Goal: Task Accomplishment & Management: Manage account settings

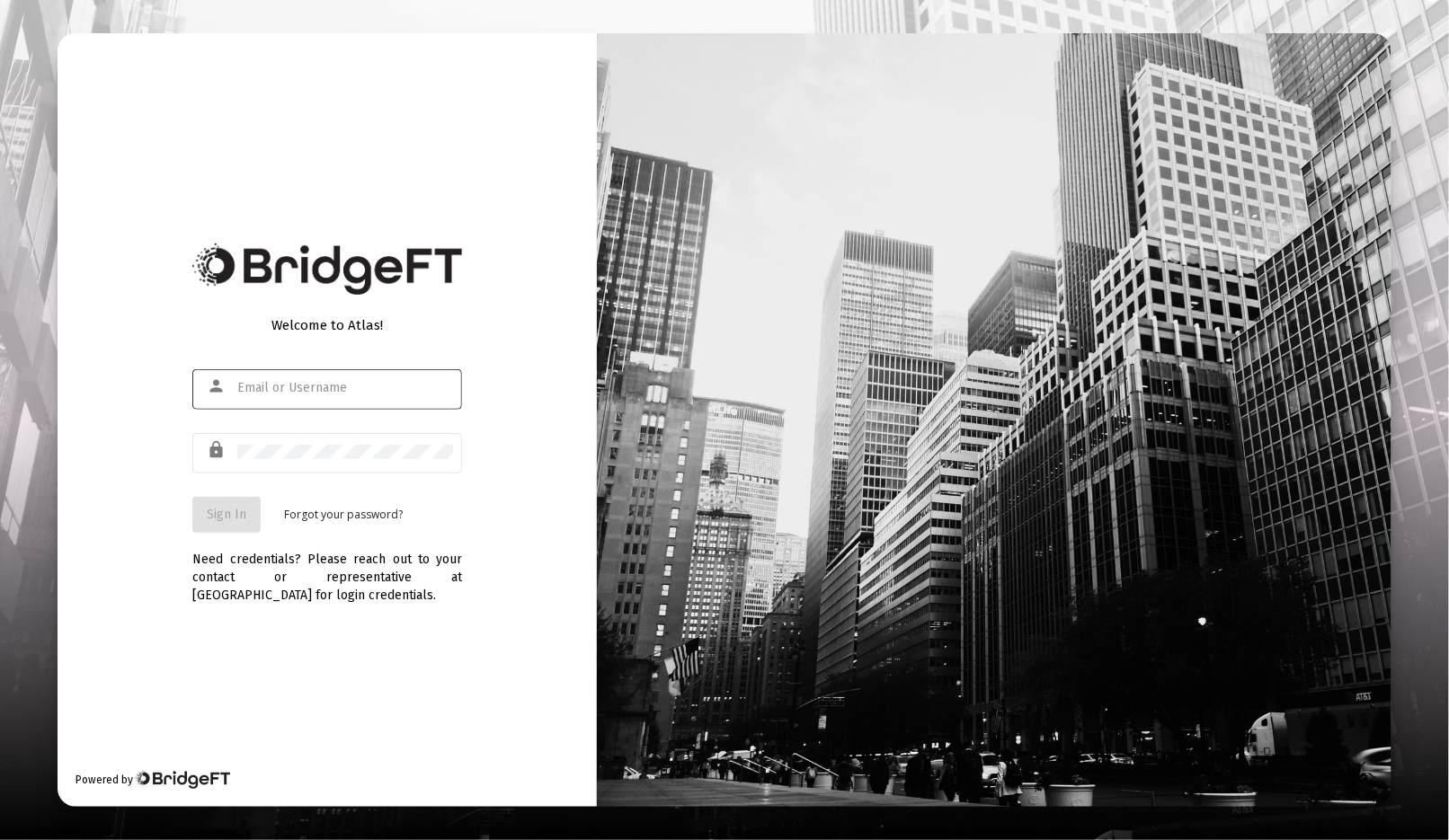
click at [303, 391] on input "text" at bounding box center [346, 388] width 216 height 15
type input "[EMAIL_ADDRESS][DOMAIN_NAME]"
click at [218, 514] on span "Sign In" at bounding box center [227, 515] width 39 height 16
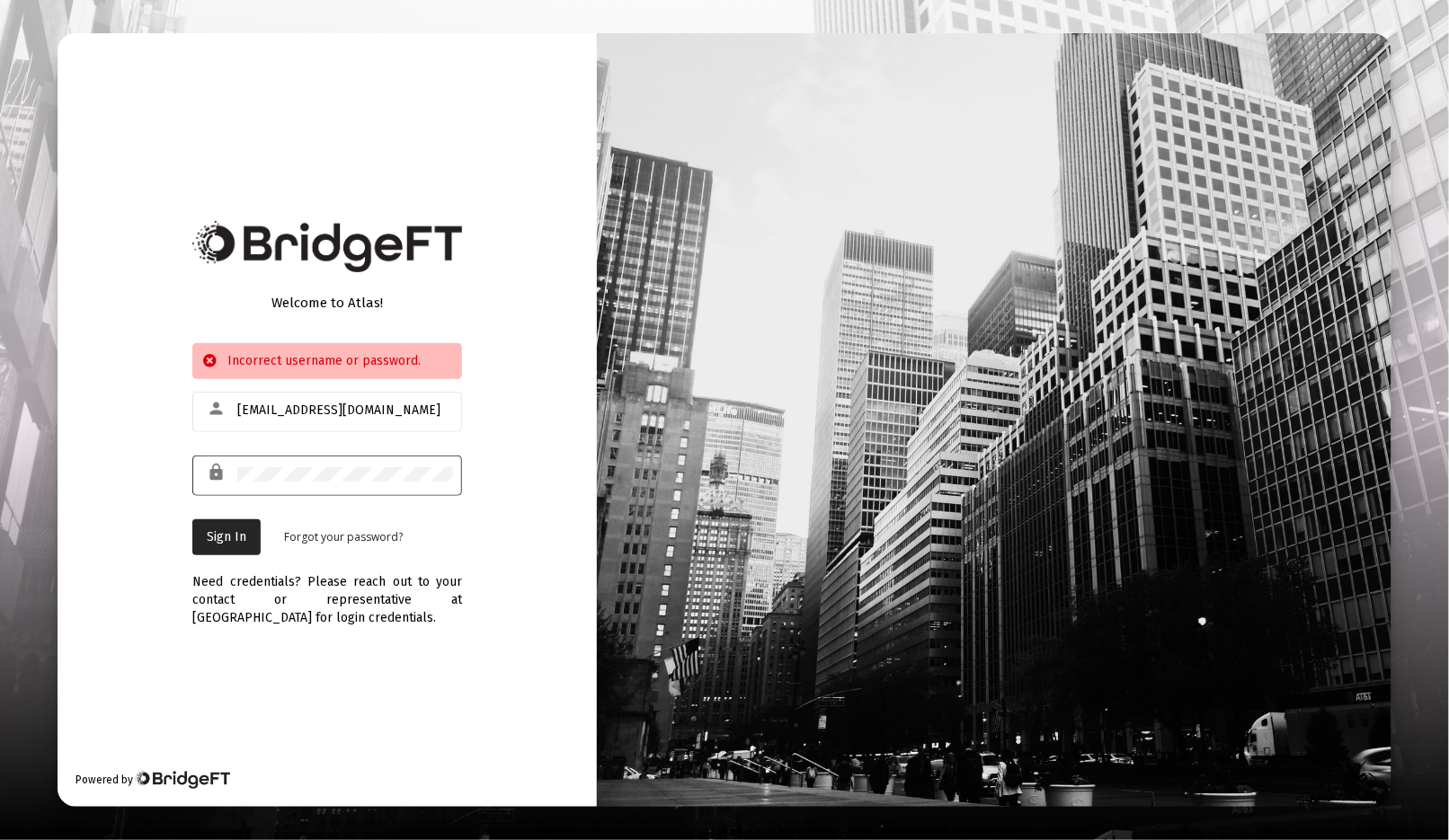
click at [159, 463] on div "Welcome to Atlas! Incorrect username or password. person [PERSON_NAME][EMAIL_AD…" at bounding box center [327, 420] width 539 height 773
click at [240, 531] on span "Sign In" at bounding box center [227, 537] width 39 height 16
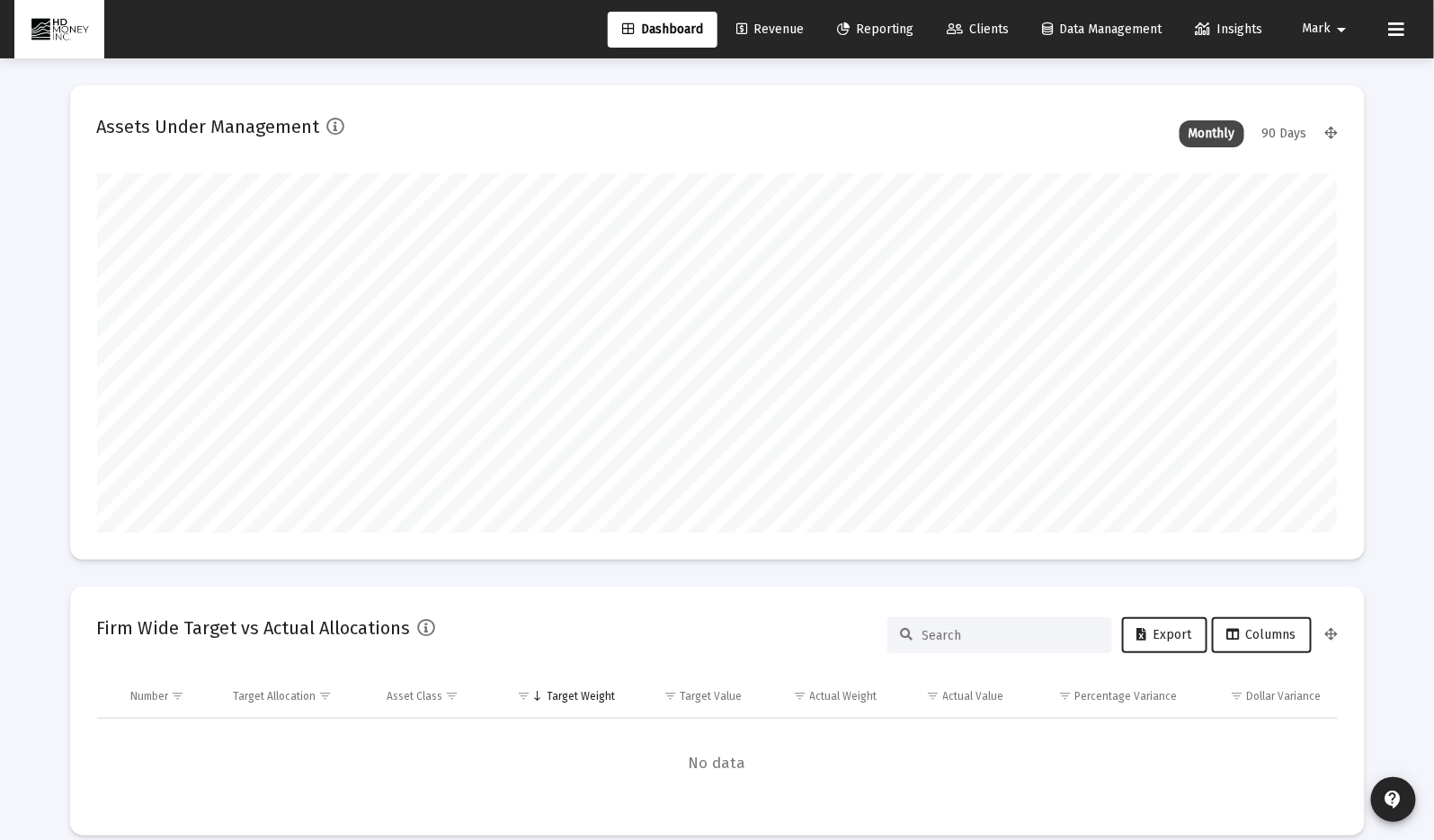
scroll to position [359, 667]
type input "[DATE]"
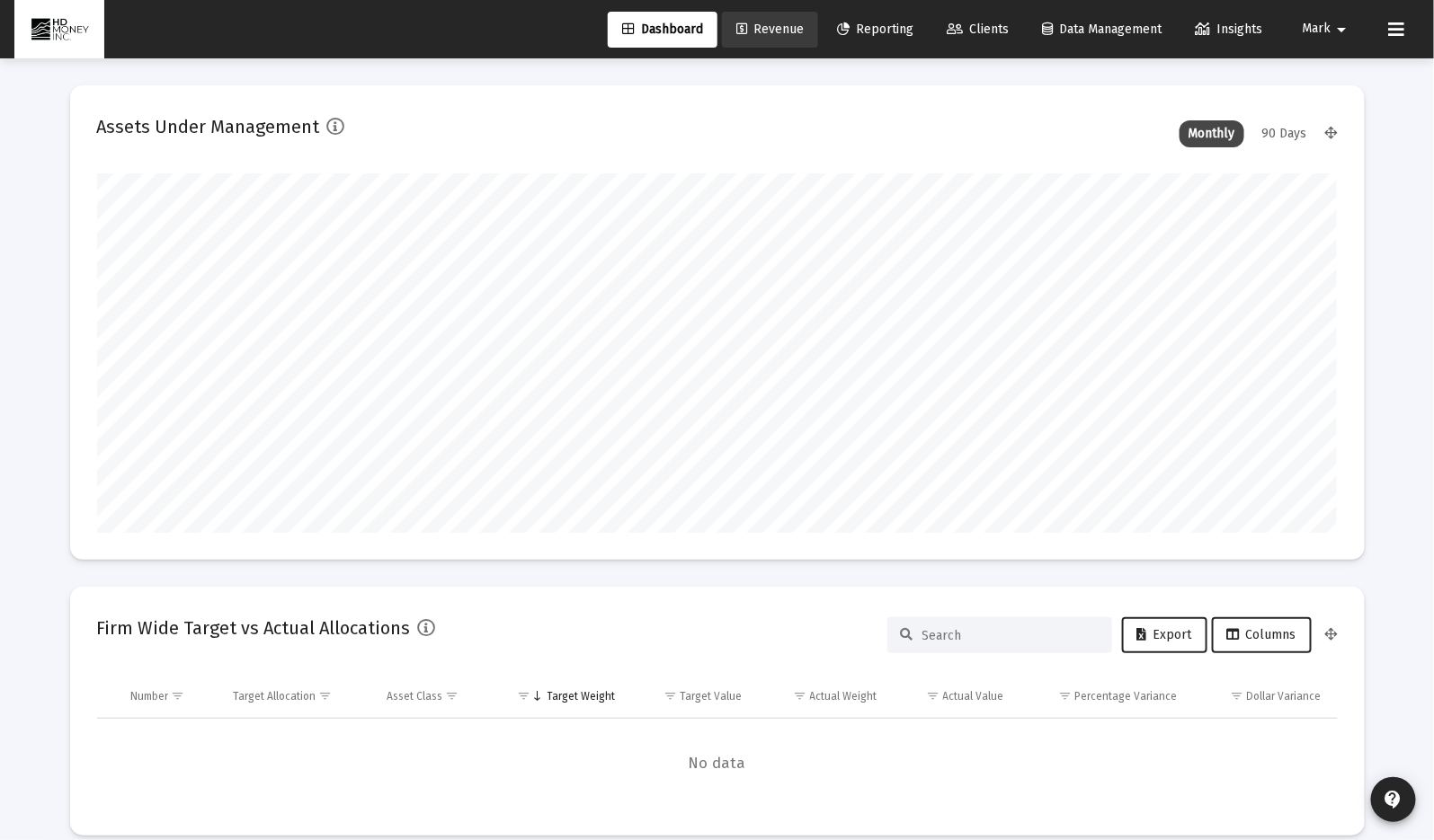
click at [751, 26] on span "Revenue" at bounding box center [770, 29] width 68 height 16
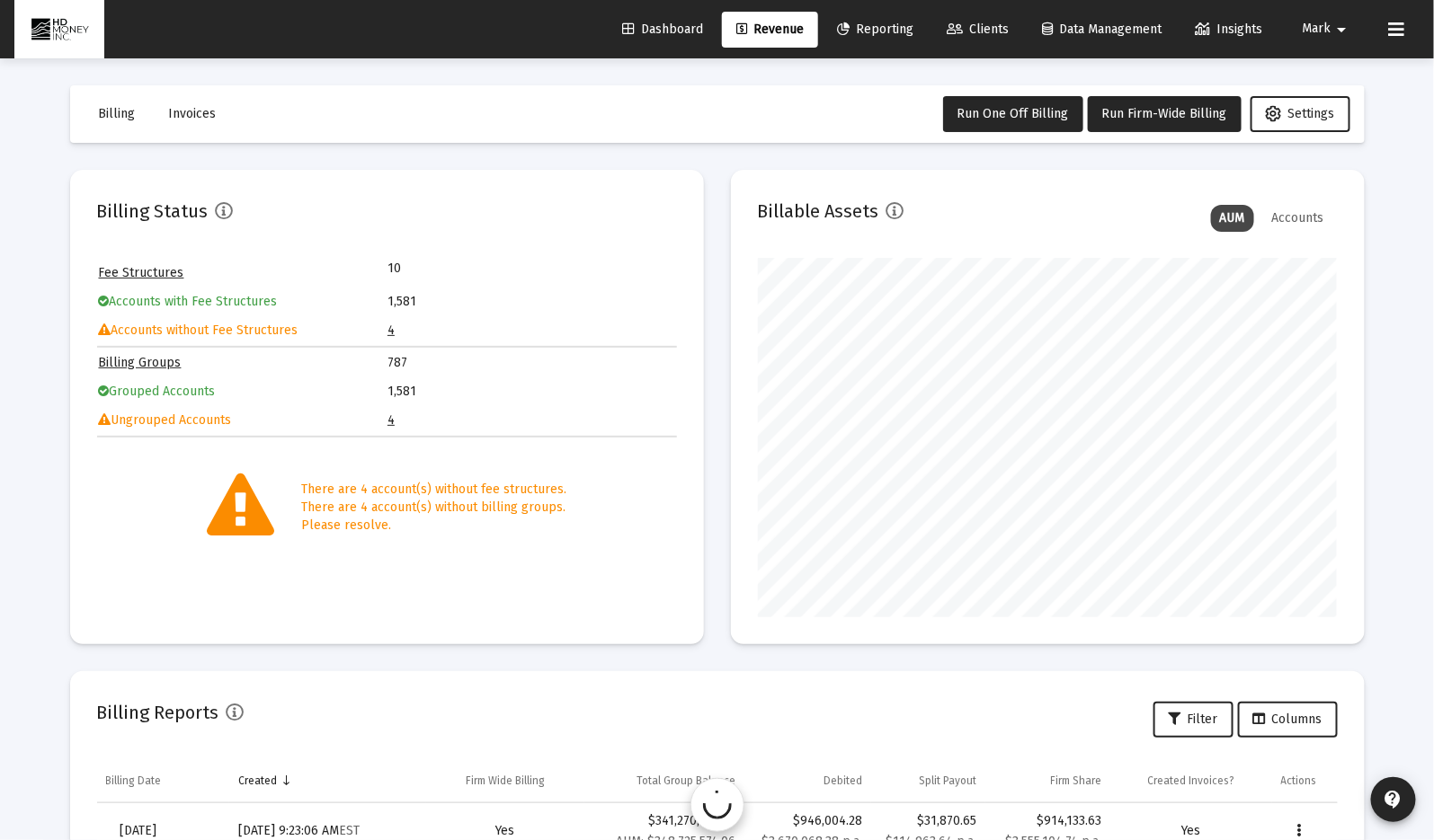
scroll to position [359, 580]
click at [388, 412] on link "4" at bounding box center [391, 420] width 7 height 16
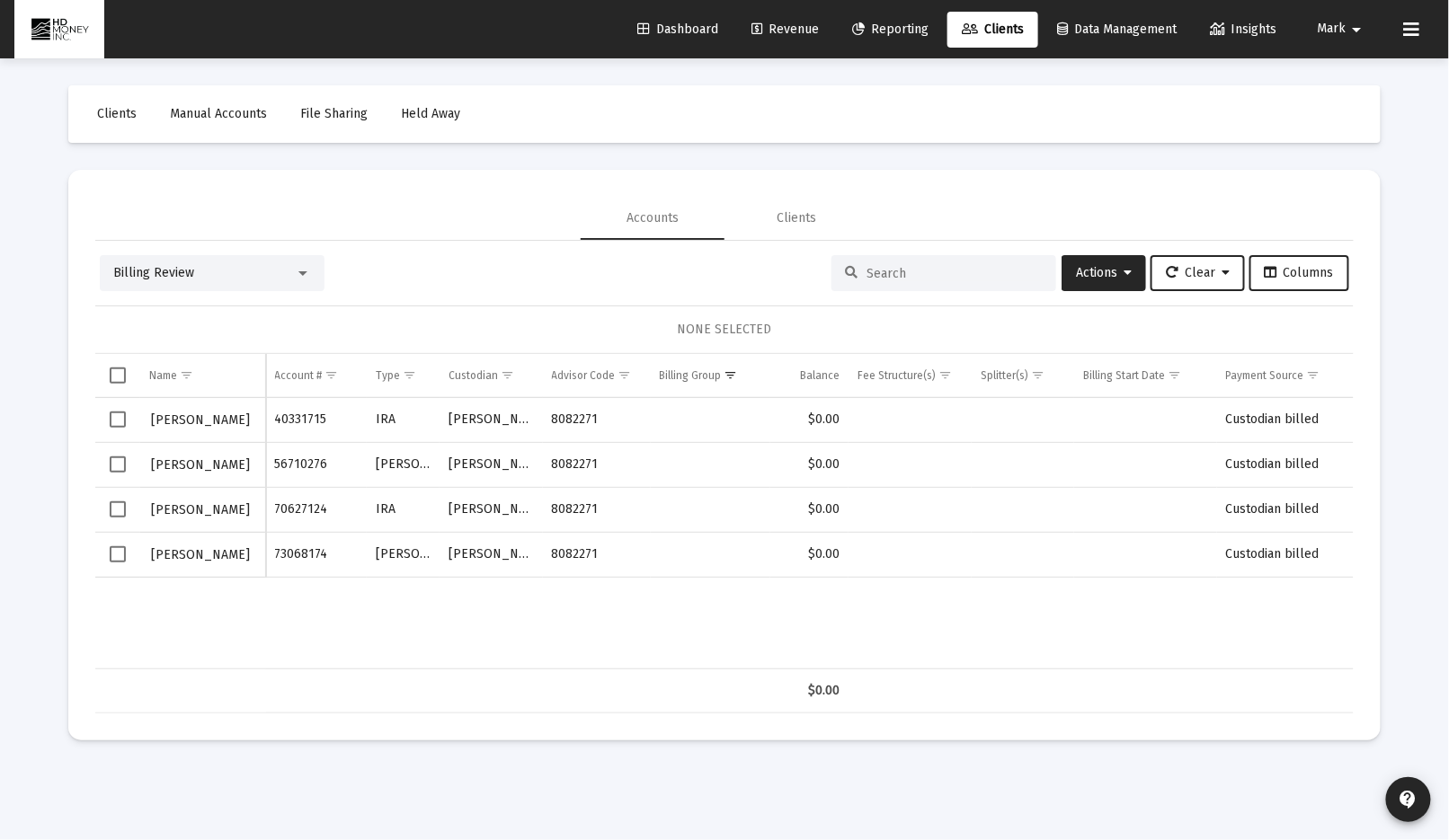
click at [121, 417] on span "Select row" at bounding box center [118, 419] width 16 height 16
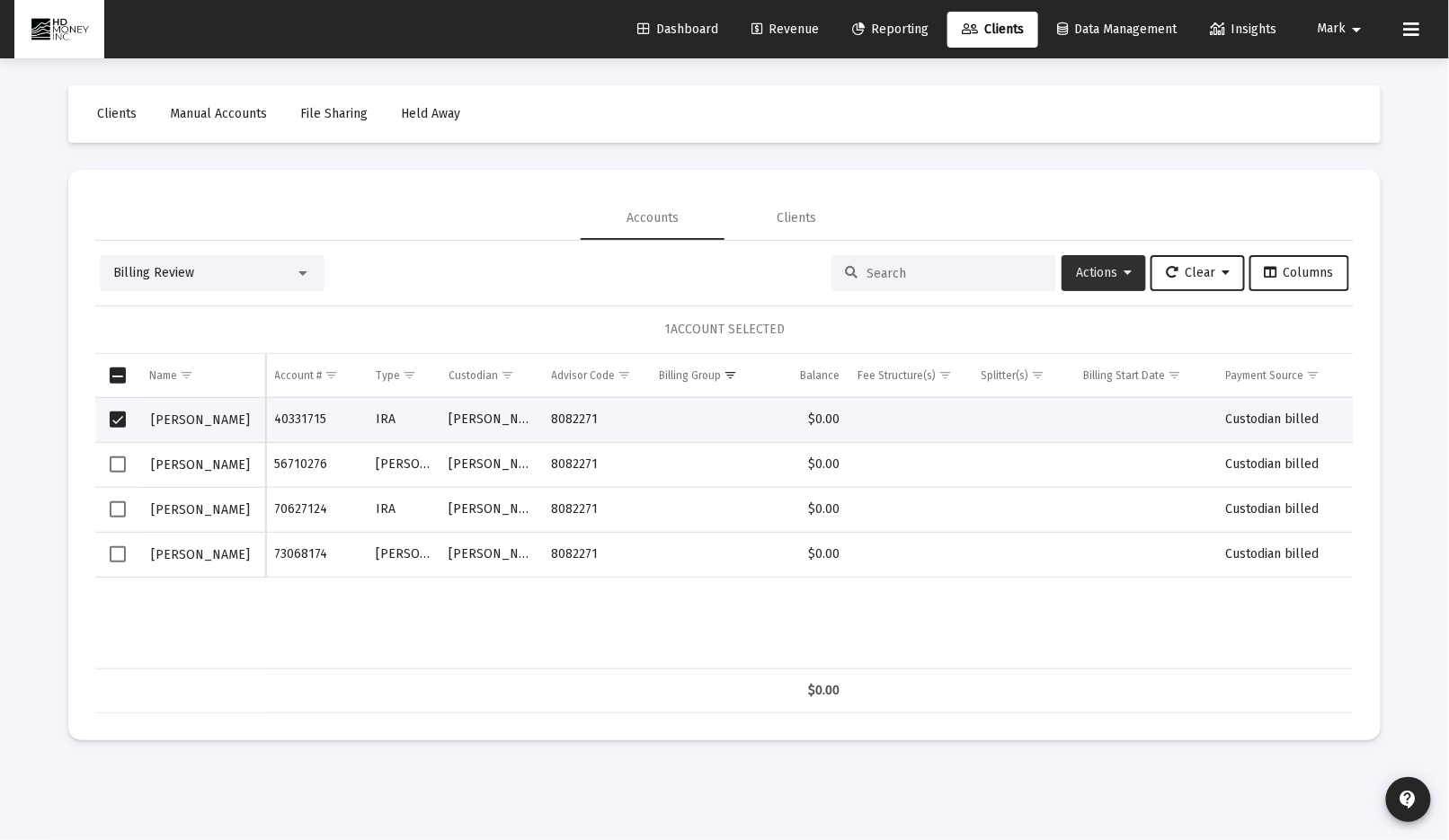
click at [1110, 271] on span "Actions" at bounding box center [1103, 273] width 56 height 16
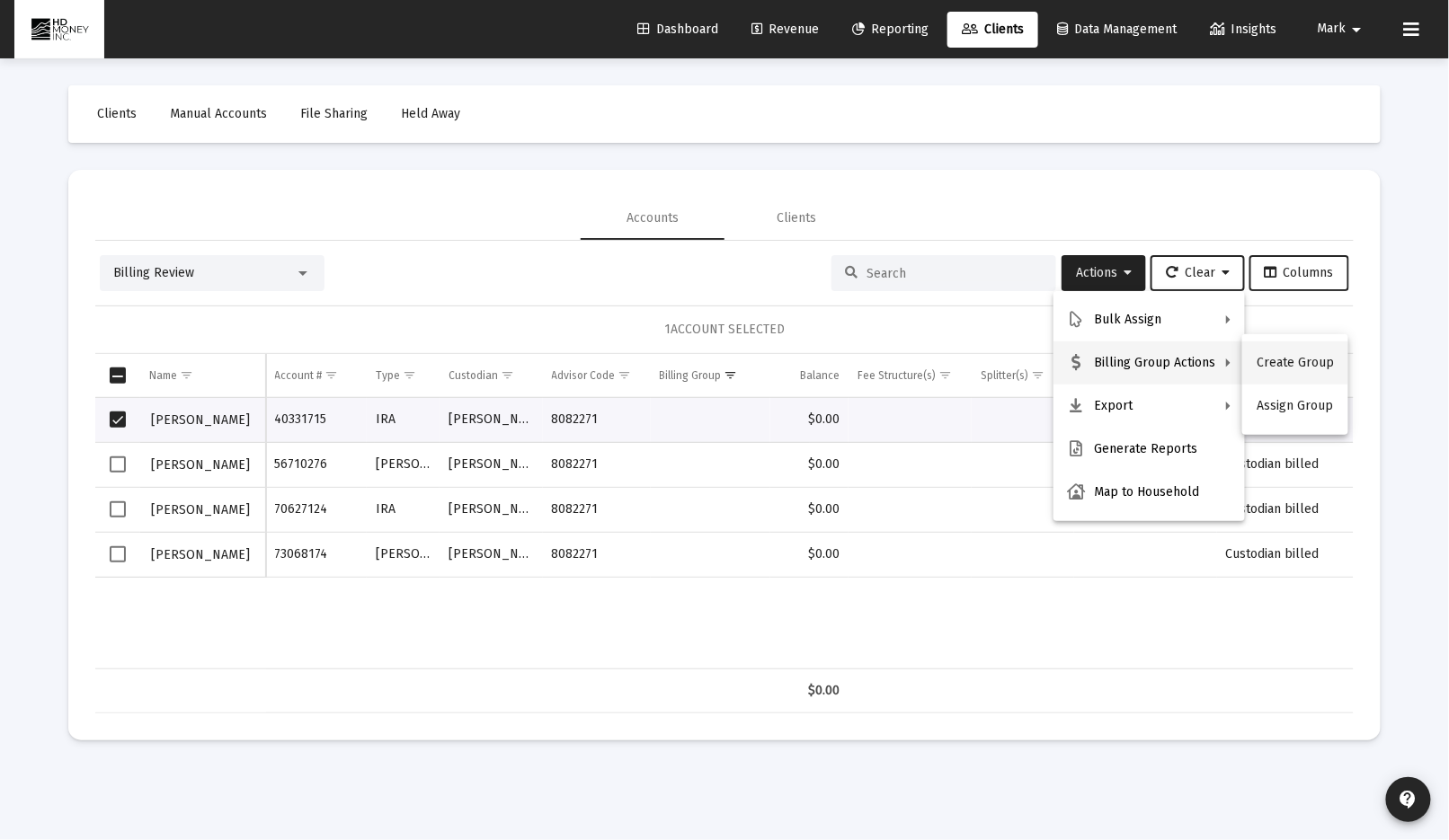
click at [1291, 361] on button "Create Group" at bounding box center [1296, 363] width 106 height 43
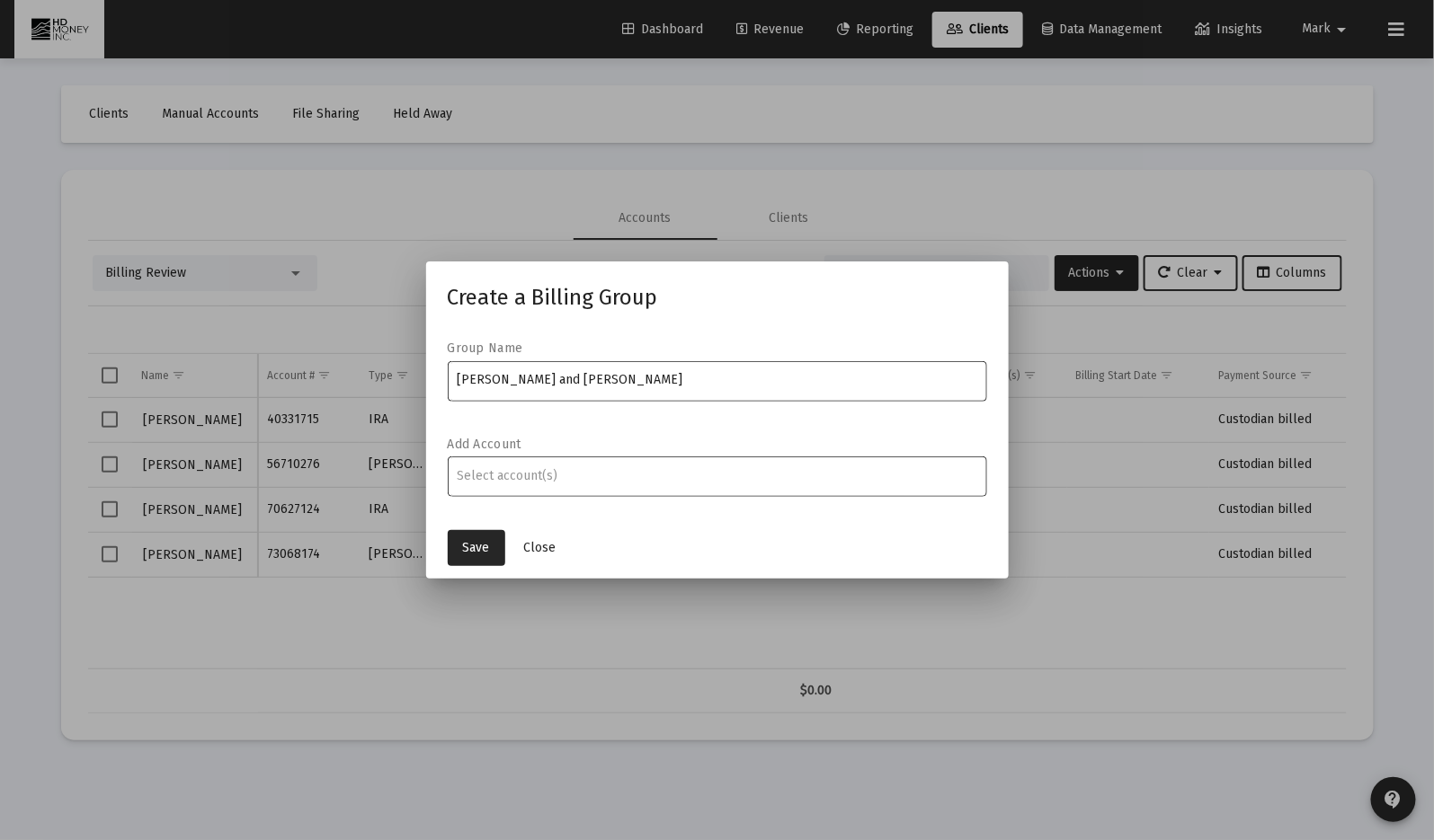
type input "[PERSON_NAME] and [PERSON_NAME]"
click at [677, 483] on div "Assignment Selection" at bounding box center [717, 476] width 528 height 22
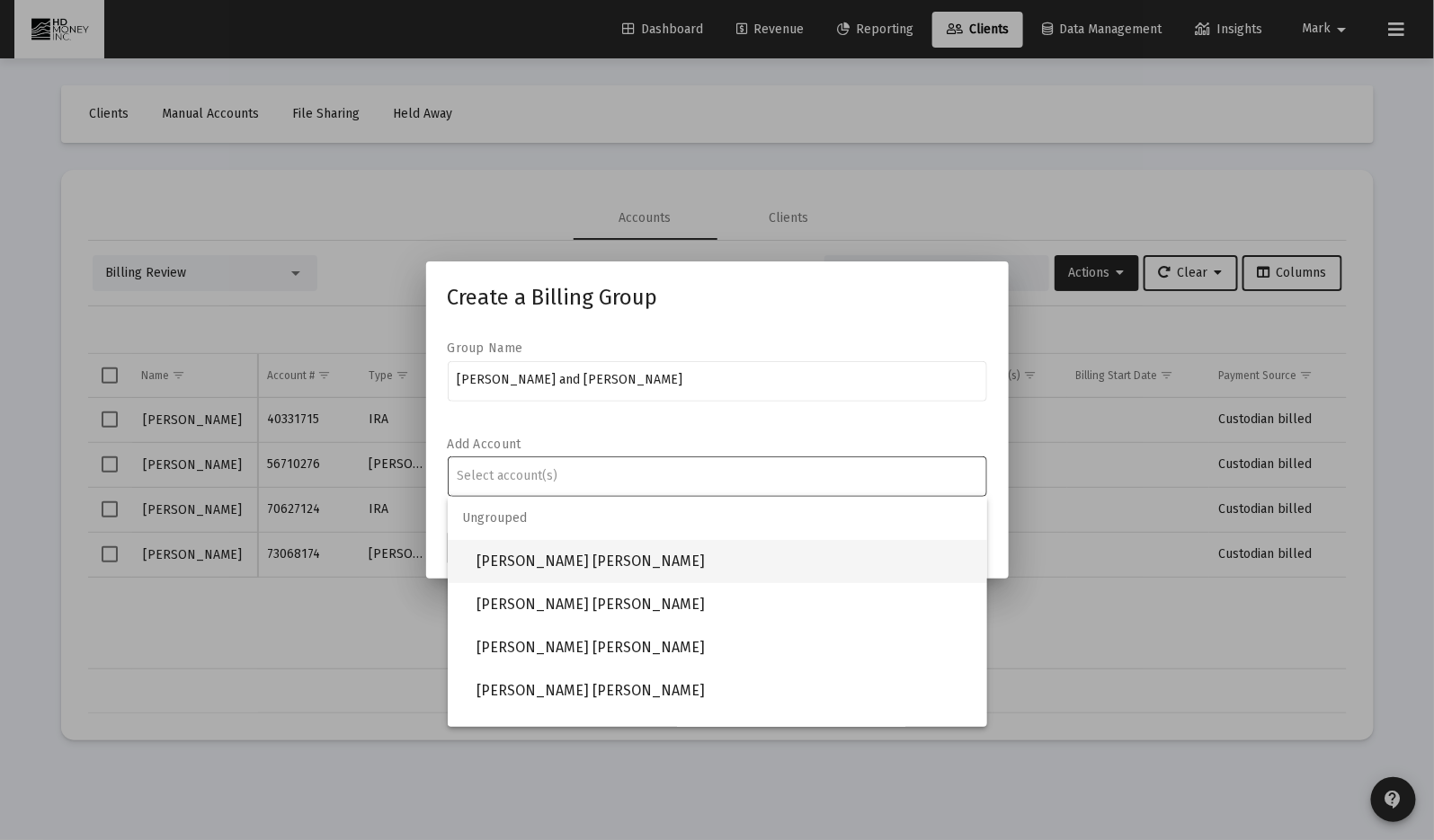
click at [594, 561] on span "[PERSON_NAME] [PERSON_NAME]" at bounding box center [724, 561] width 497 height 43
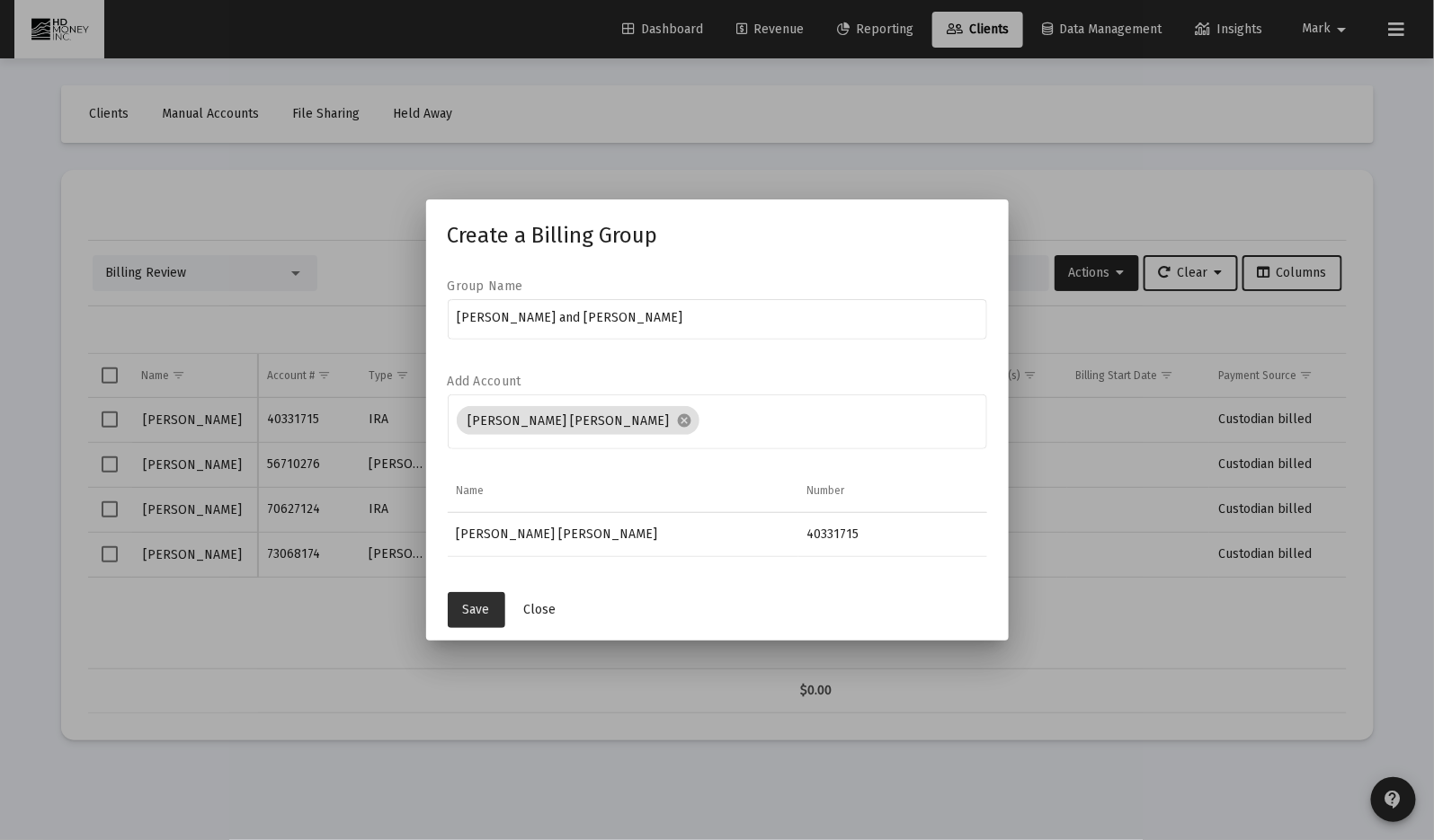
click at [479, 604] on span "Save" at bounding box center [476, 610] width 27 height 16
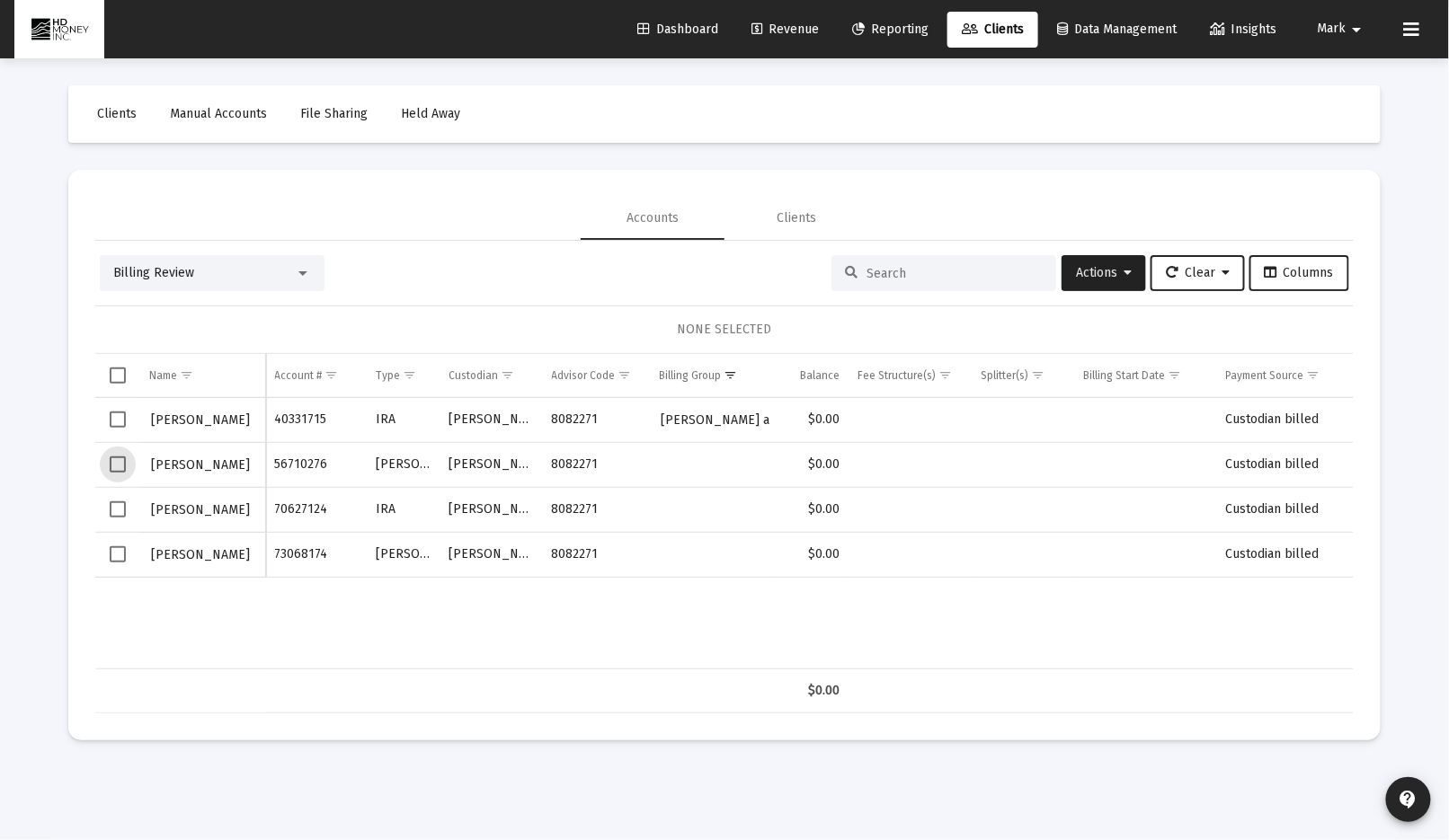
click at [119, 465] on span "Select row" at bounding box center [118, 464] width 16 height 16
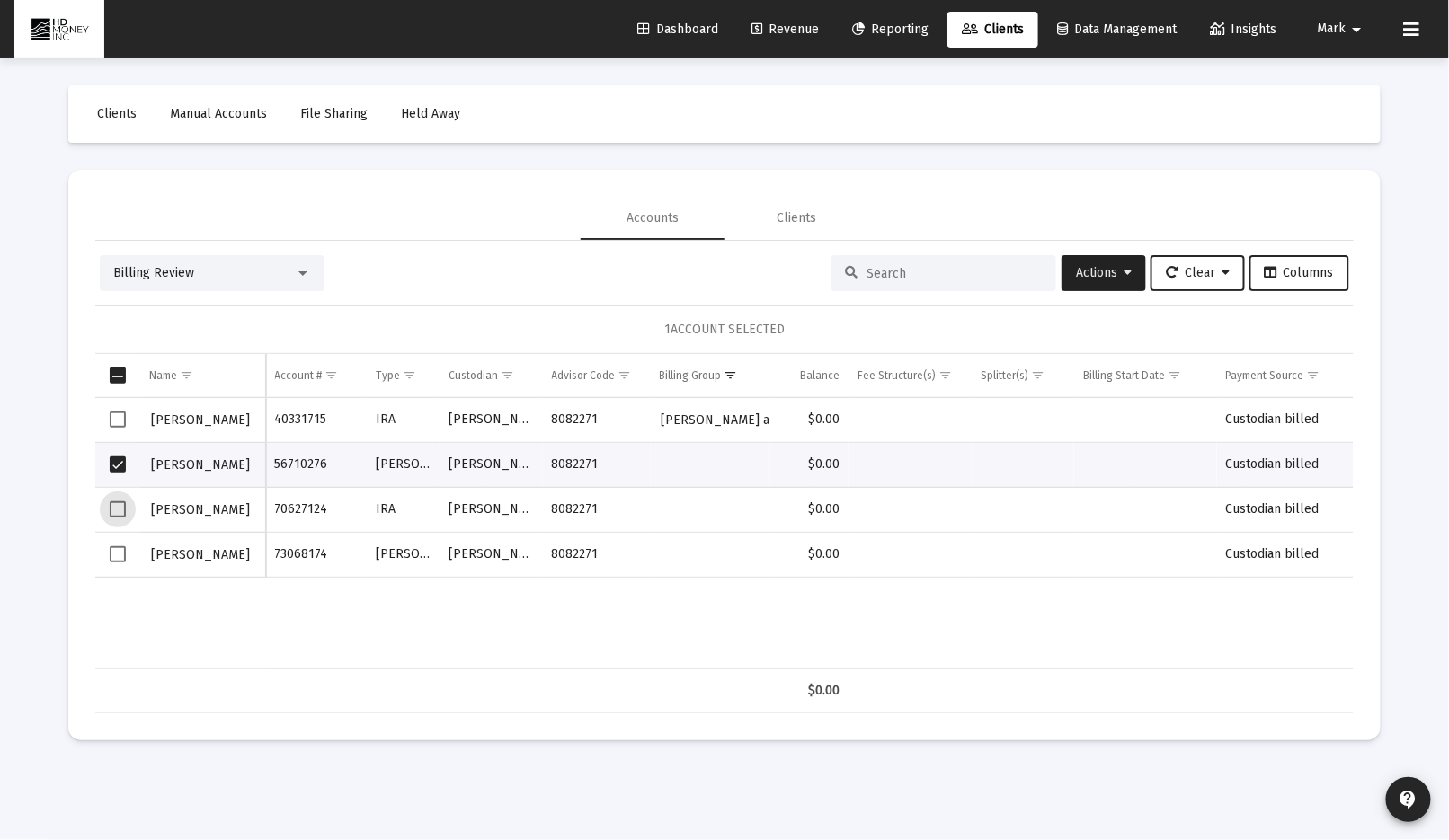
click at [113, 507] on span "Select row" at bounding box center [118, 509] width 16 height 16
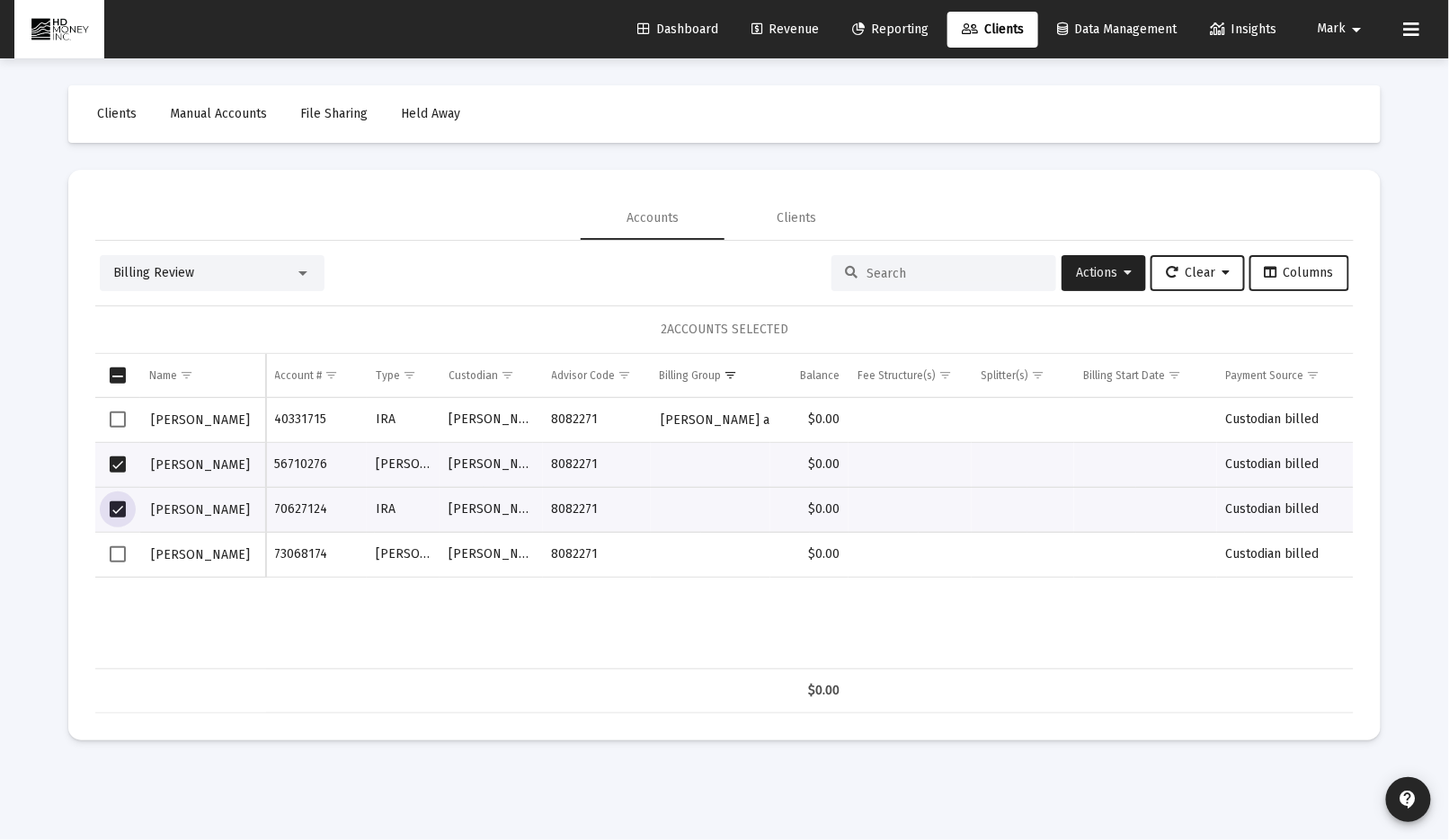
click at [120, 553] on span "Select row" at bounding box center [118, 554] width 16 height 16
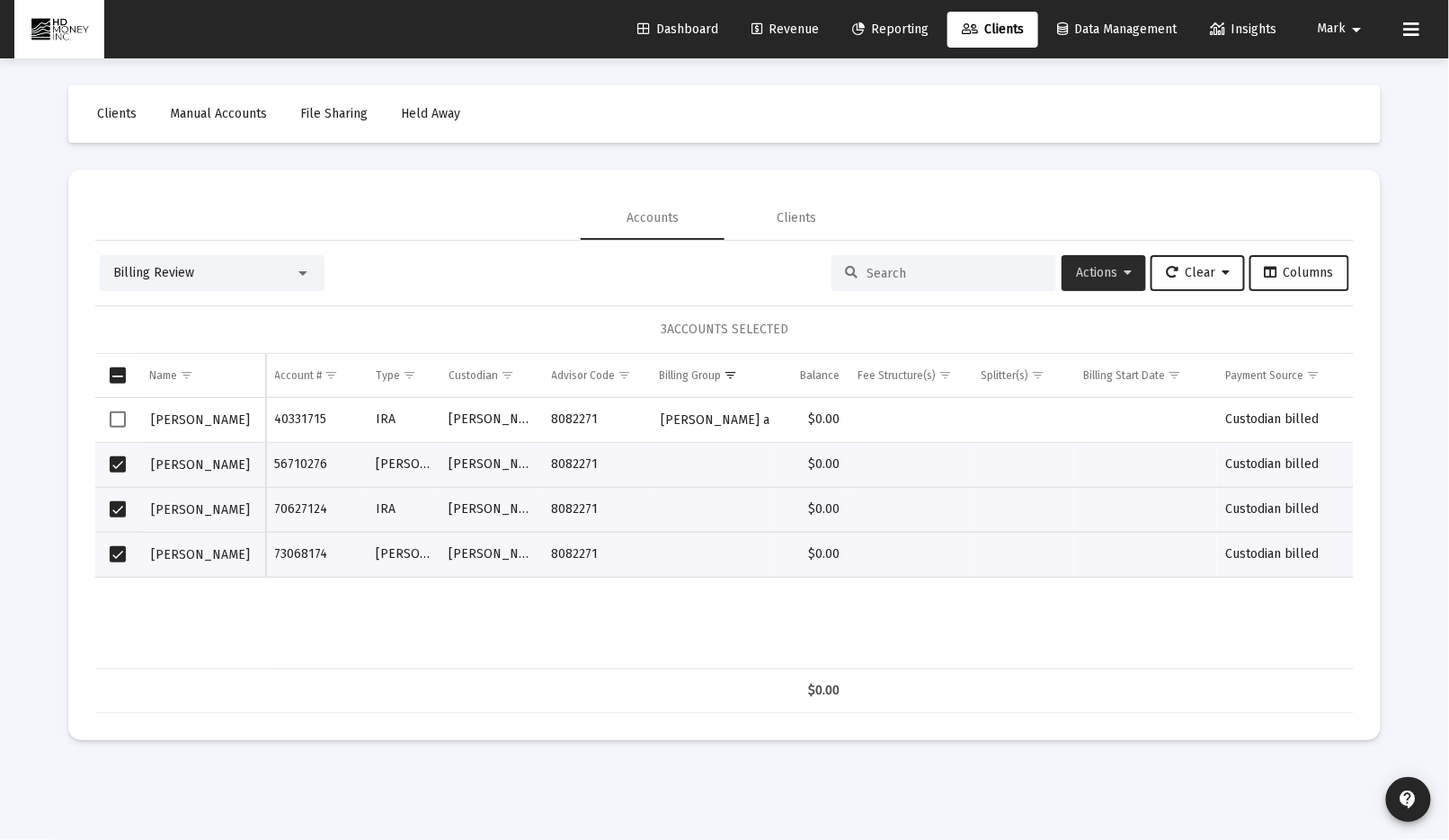
click at [1095, 273] on span "Actions" at bounding box center [1103, 273] width 56 height 16
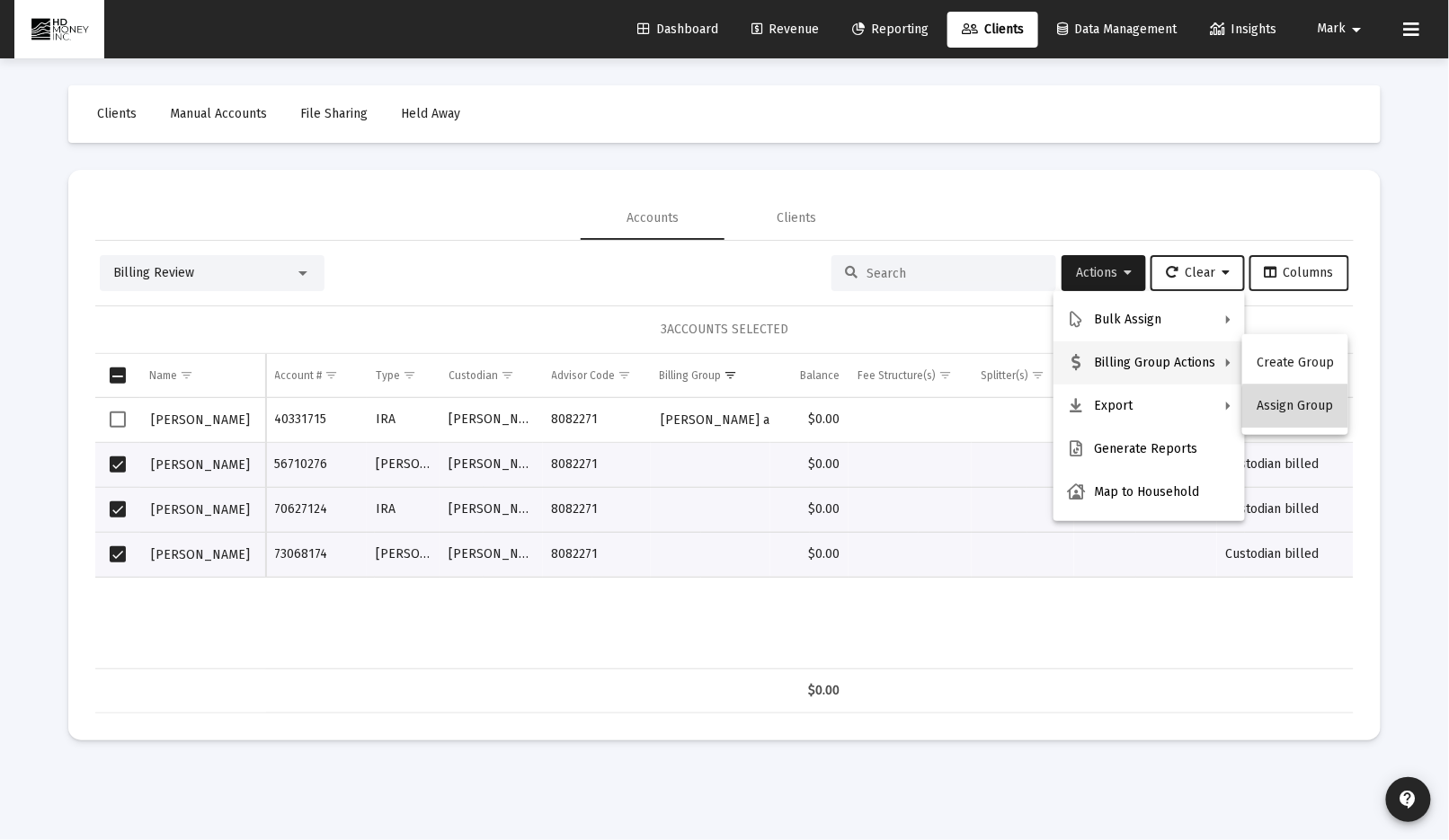
click at [1305, 410] on button "Assign Group" at bounding box center [1296, 406] width 106 height 43
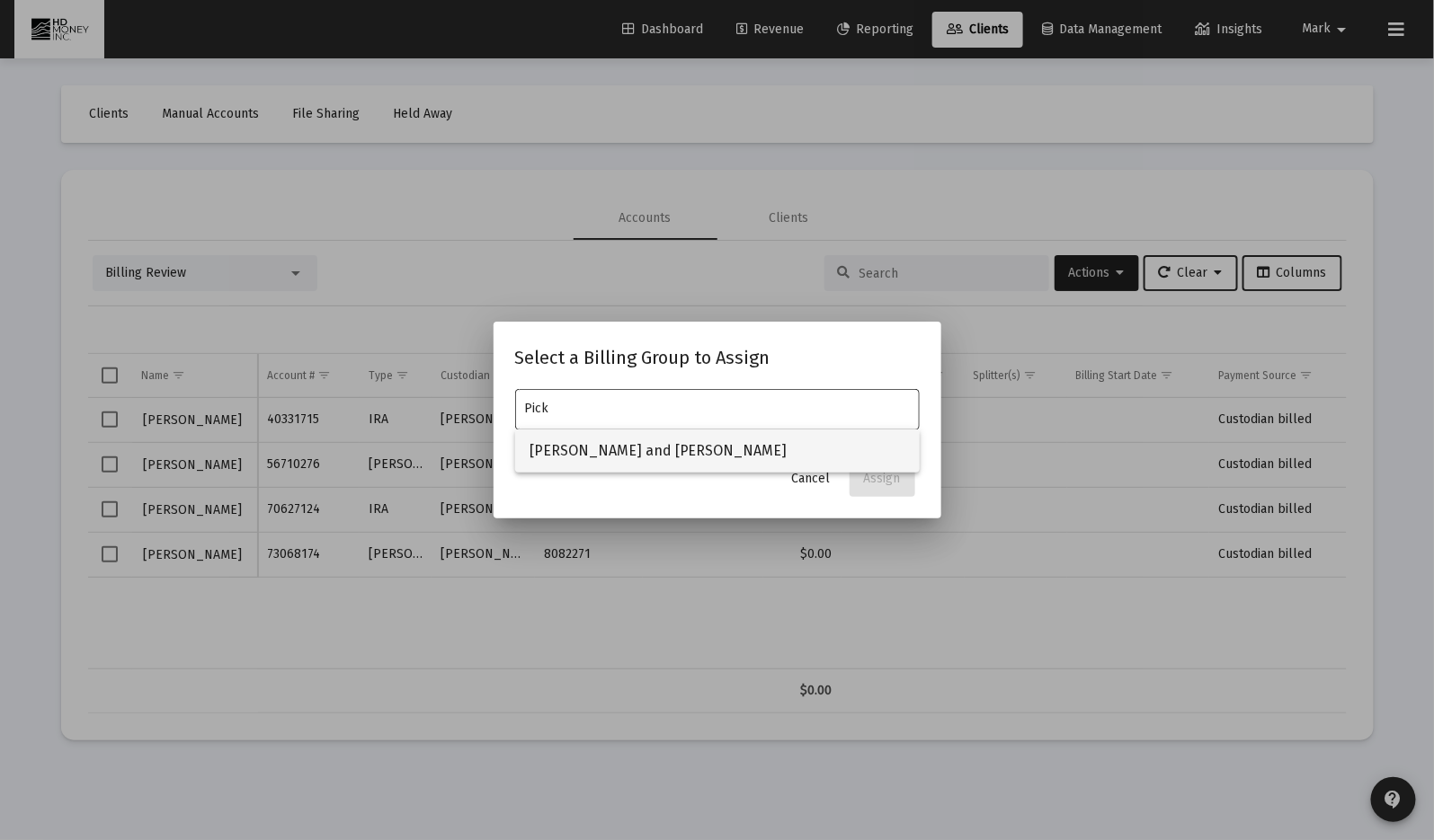
click at [669, 446] on span "[PERSON_NAME] and [PERSON_NAME]" at bounding box center [717, 451] width 376 height 43
type input "[PERSON_NAME] and [PERSON_NAME]"
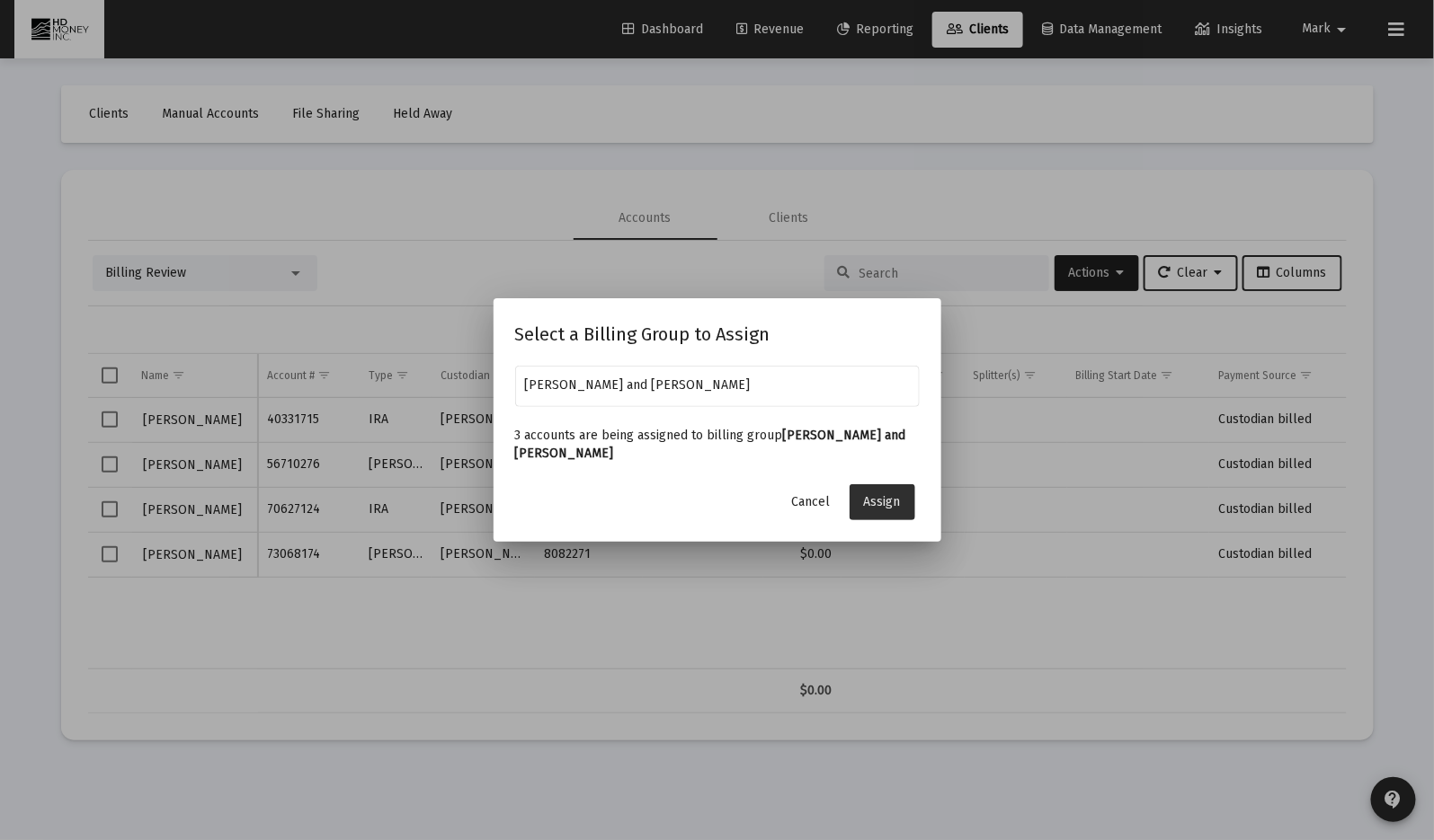
click at [887, 495] on span "Assign" at bounding box center [882, 502] width 37 height 16
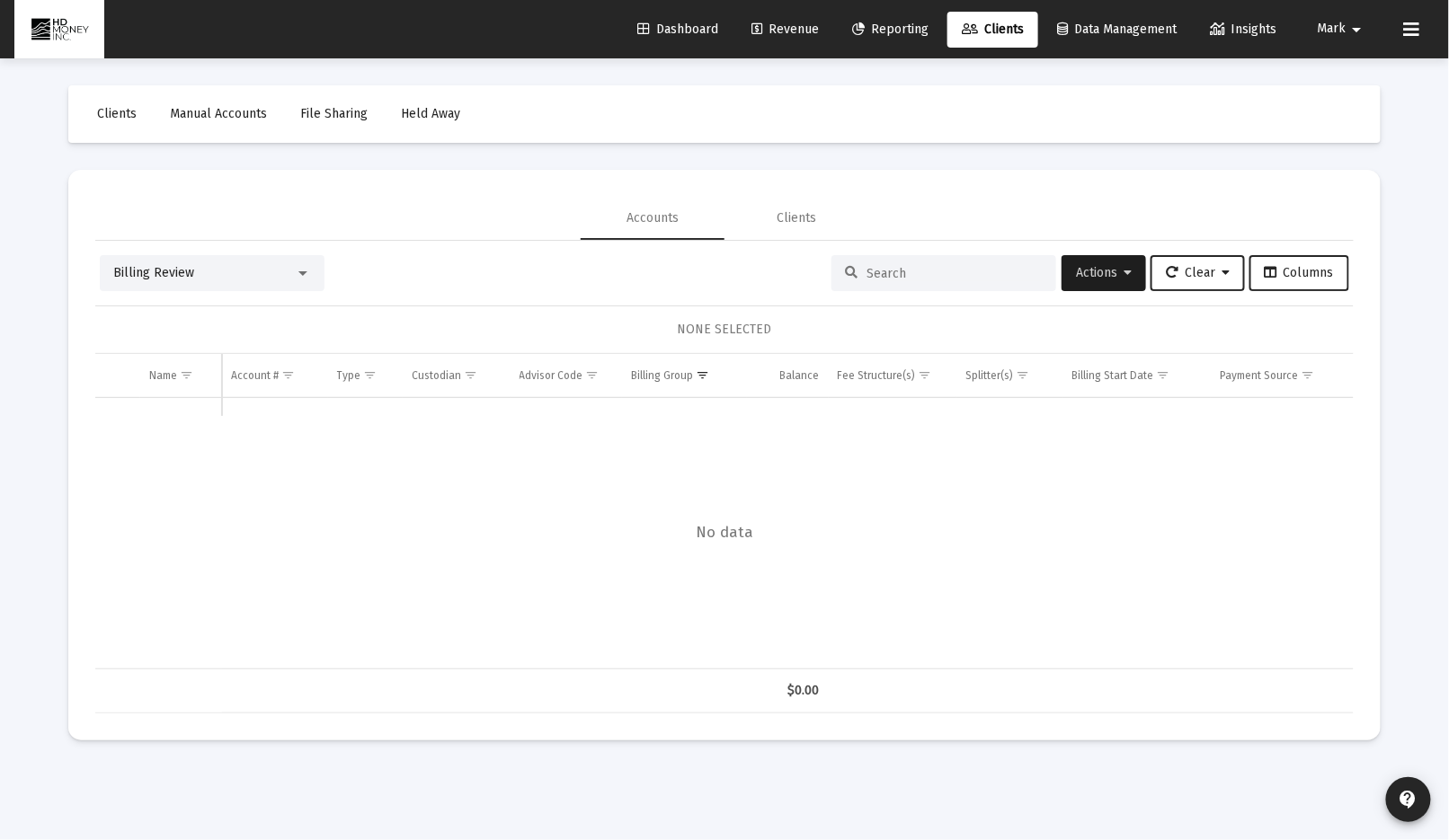
click at [784, 24] on span "Revenue" at bounding box center [785, 29] width 68 height 16
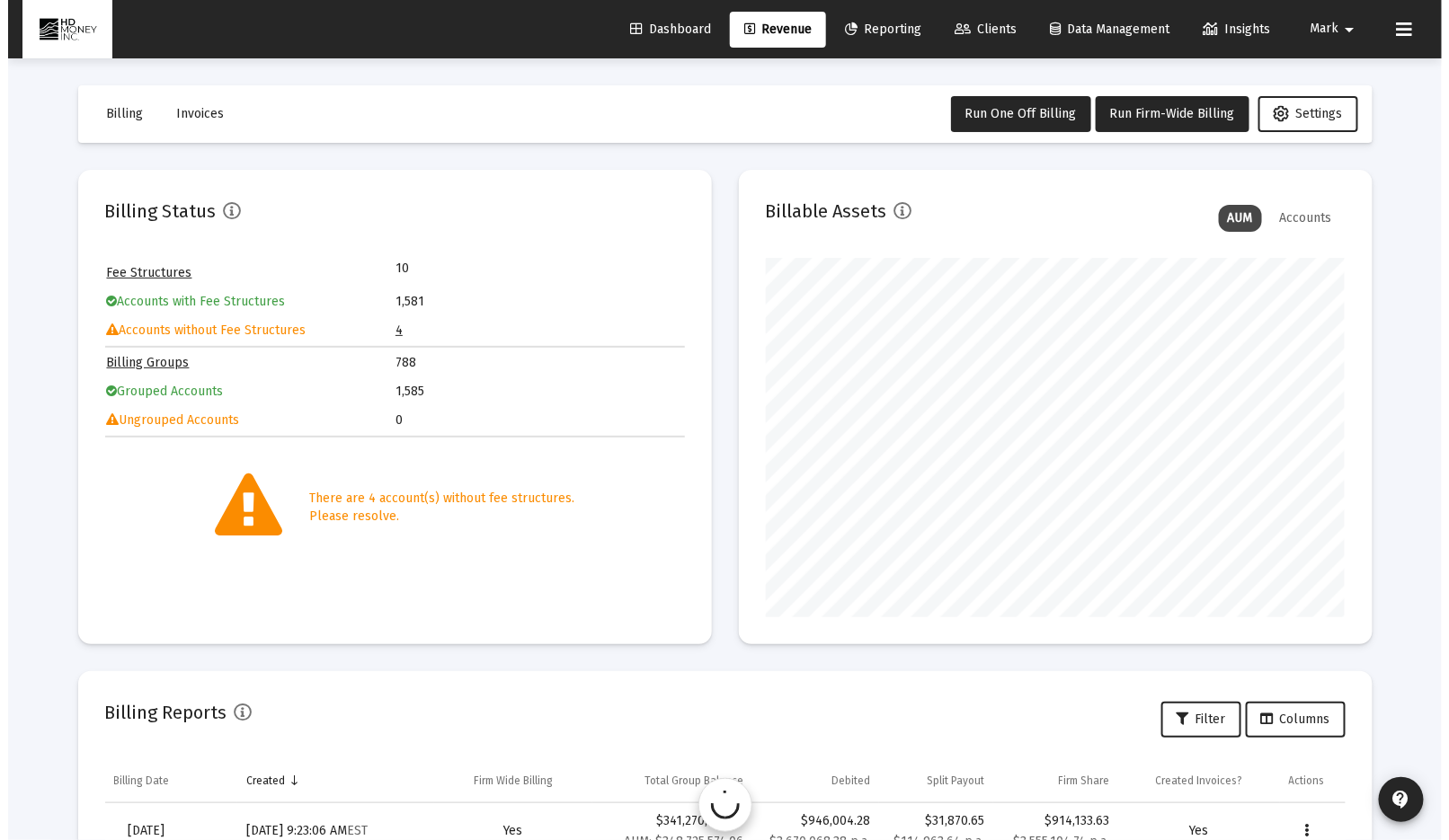
scroll to position [359, 580]
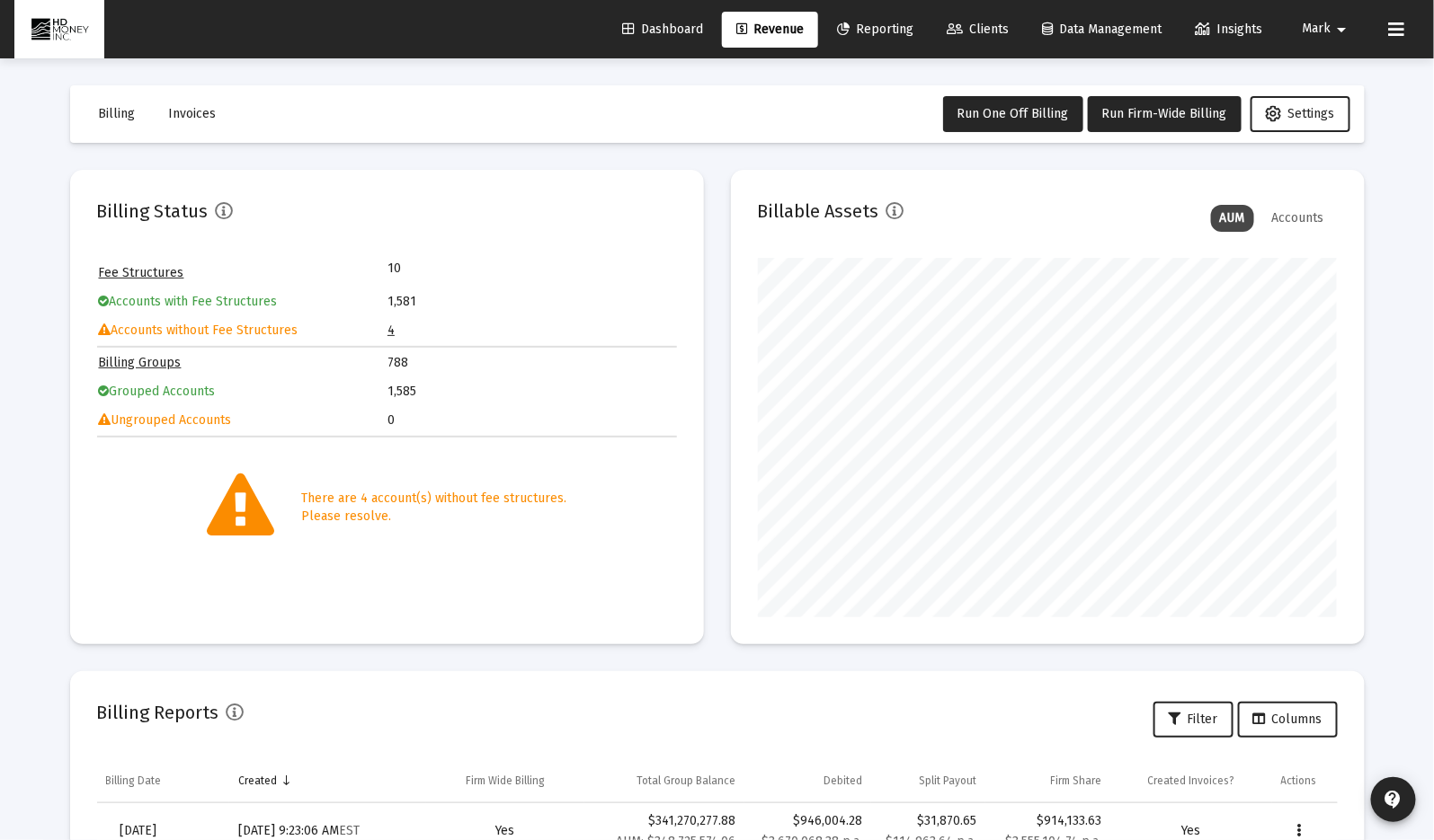
click at [388, 330] on link "4" at bounding box center [391, 331] width 7 height 16
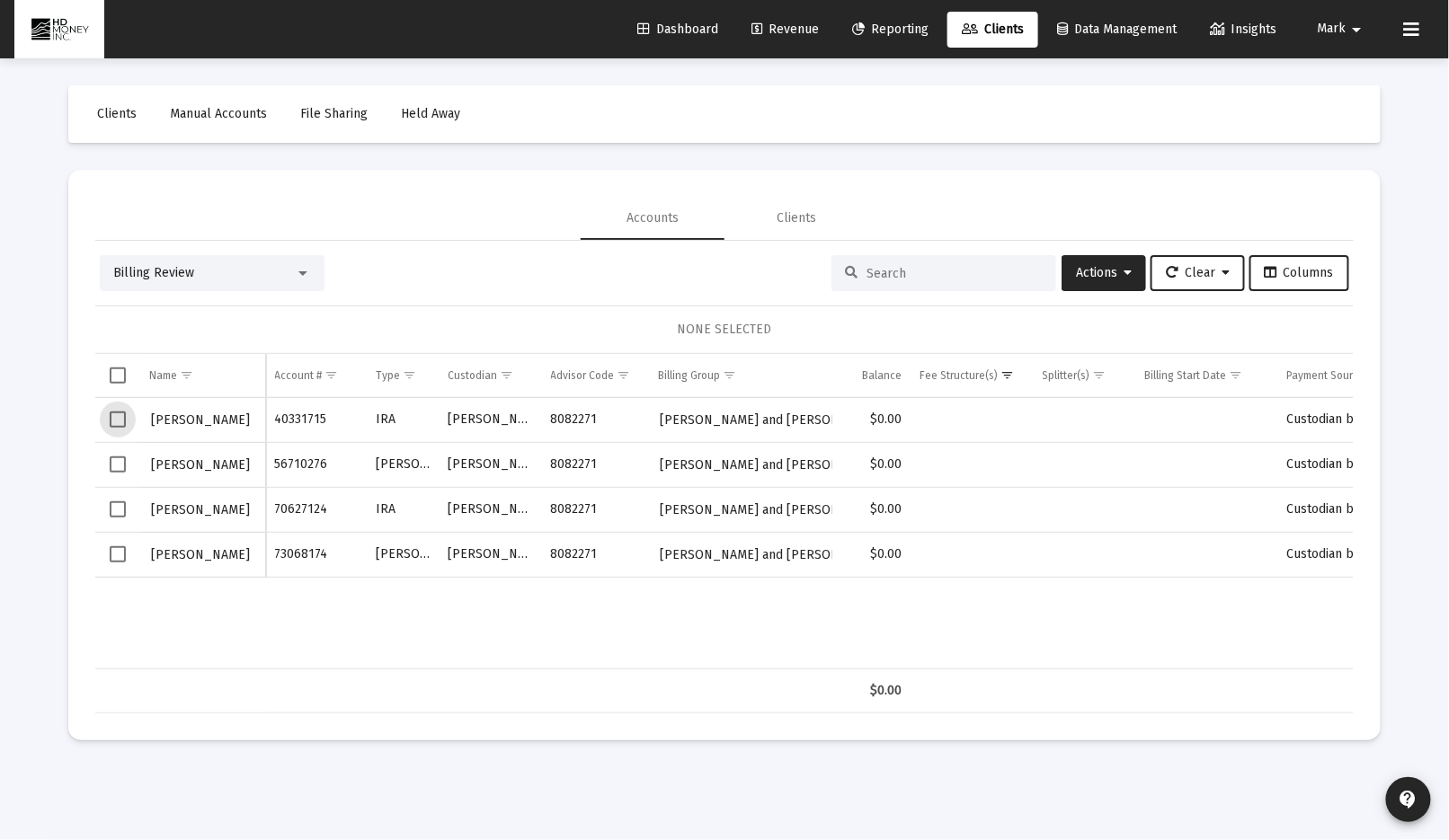
click at [113, 419] on span "Select row" at bounding box center [118, 419] width 16 height 16
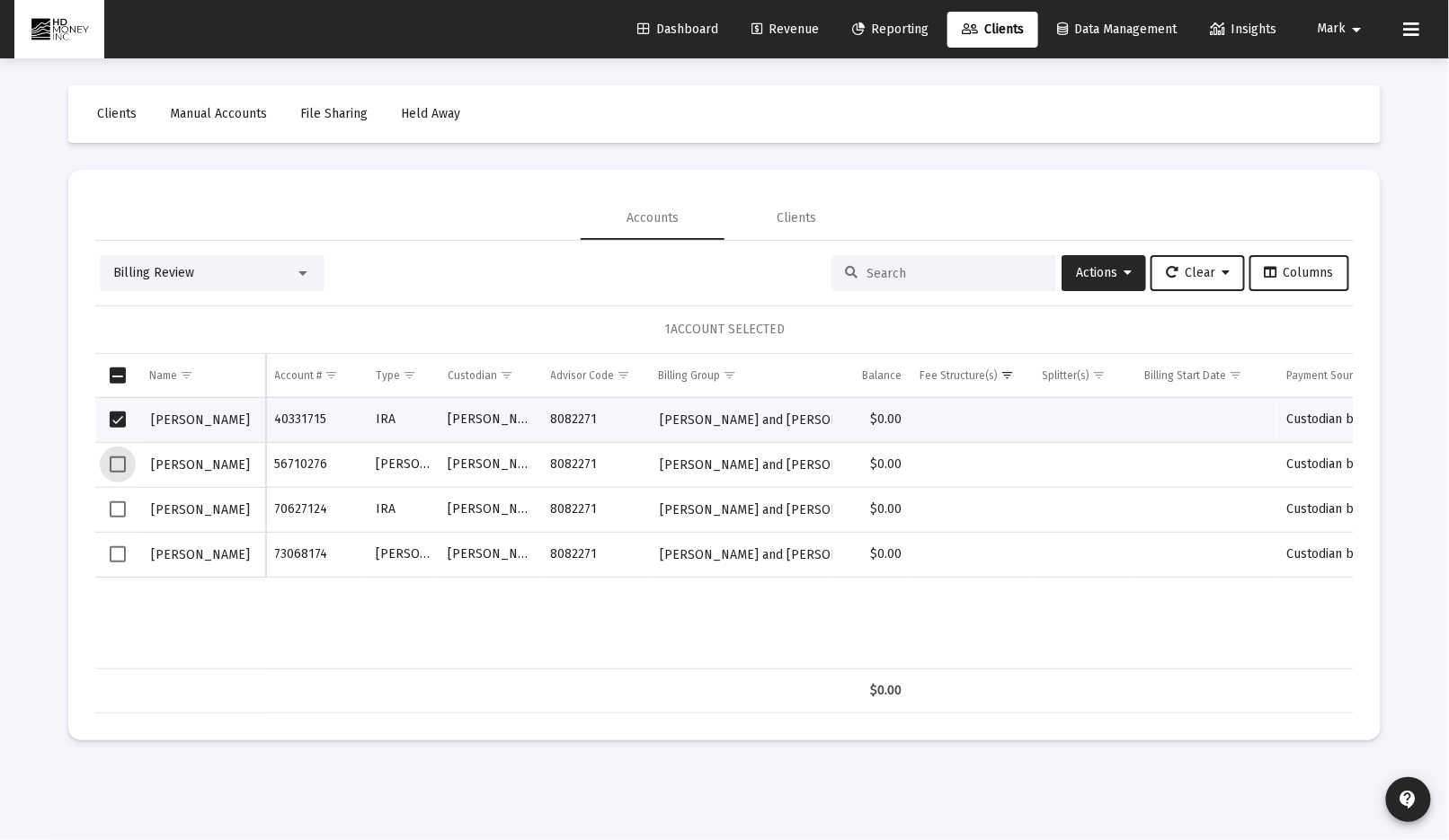
click at [120, 460] on span "Select row" at bounding box center [118, 464] width 16 height 16
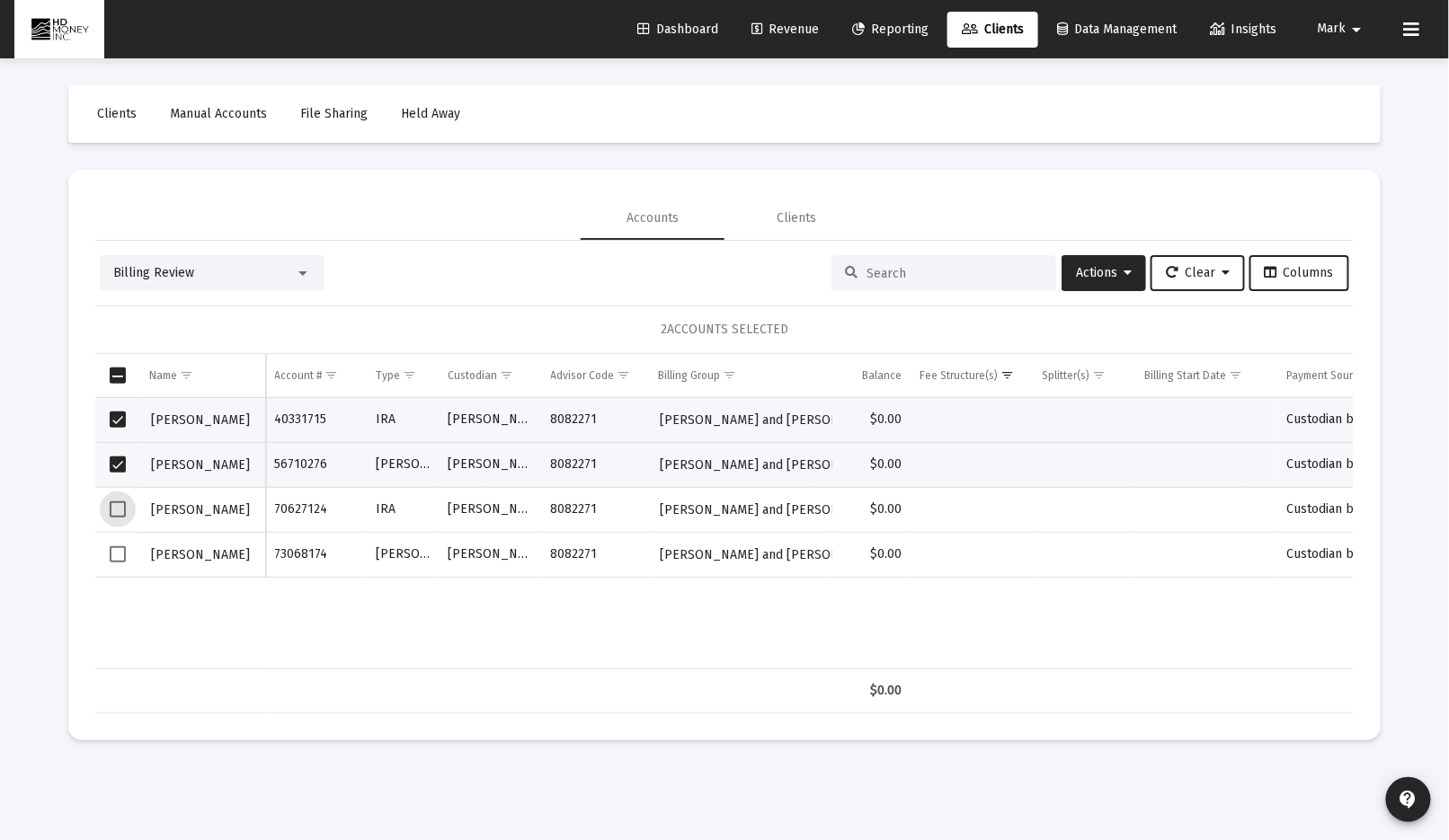
click at [113, 504] on span "Select row" at bounding box center [118, 509] width 16 height 16
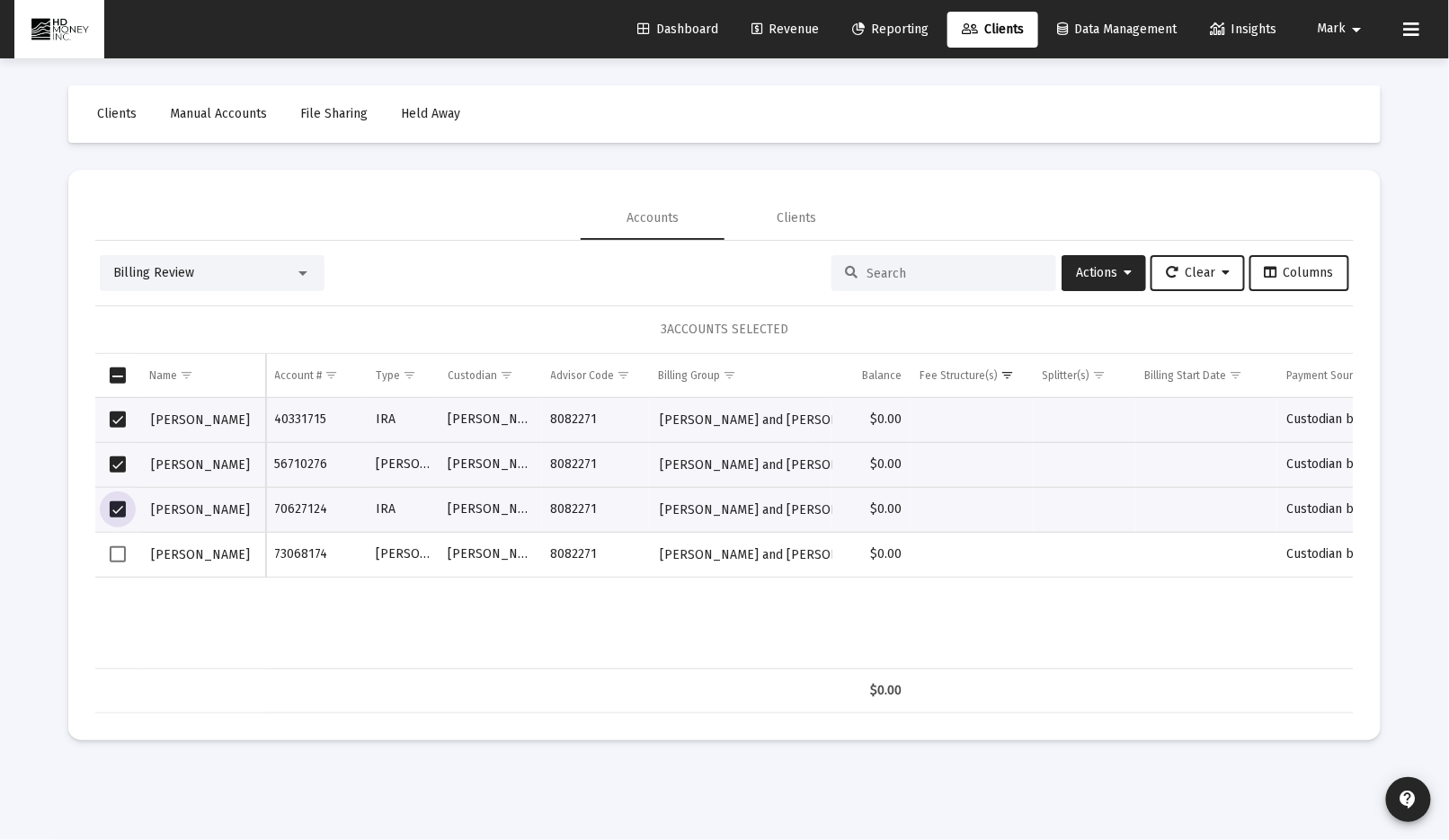
click at [120, 555] on span "Select row" at bounding box center [118, 554] width 16 height 16
